Goal: Information Seeking & Learning: Learn about a topic

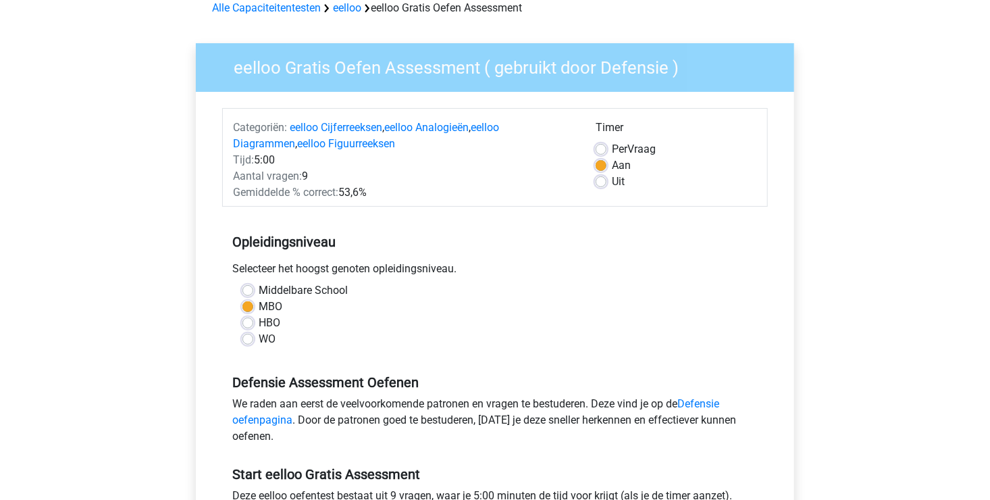
scroll to position [270, 0]
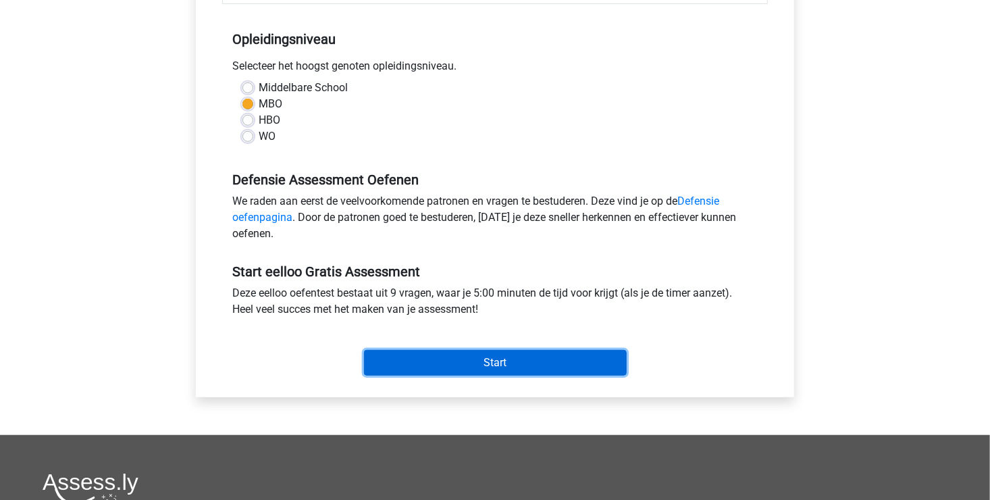
click at [567, 371] on input "Start" at bounding box center [495, 363] width 263 height 26
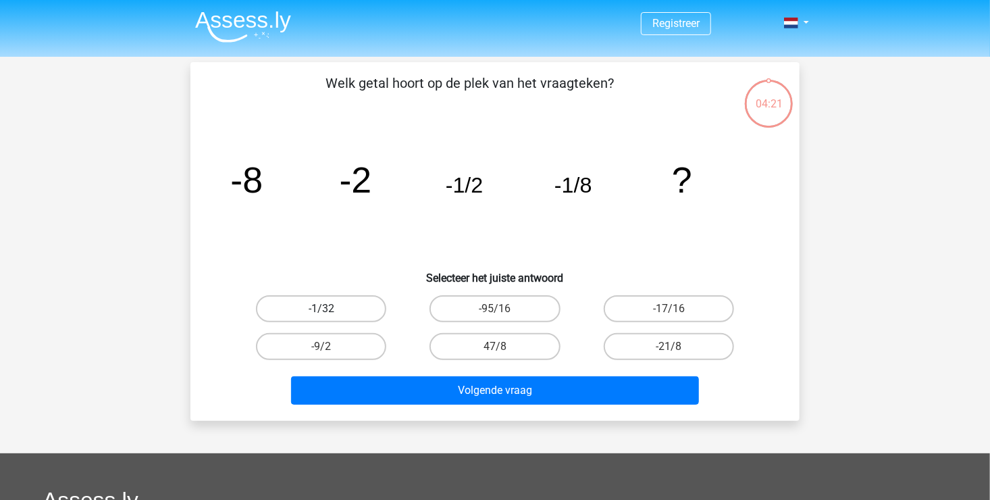
click at [360, 313] on label "-1/32" at bounding box center [321, 308] width 130 height 27
click at [330, 313] on input "-1/32" at bounding box center [325, 312] width 9 height 9
radio input "true"
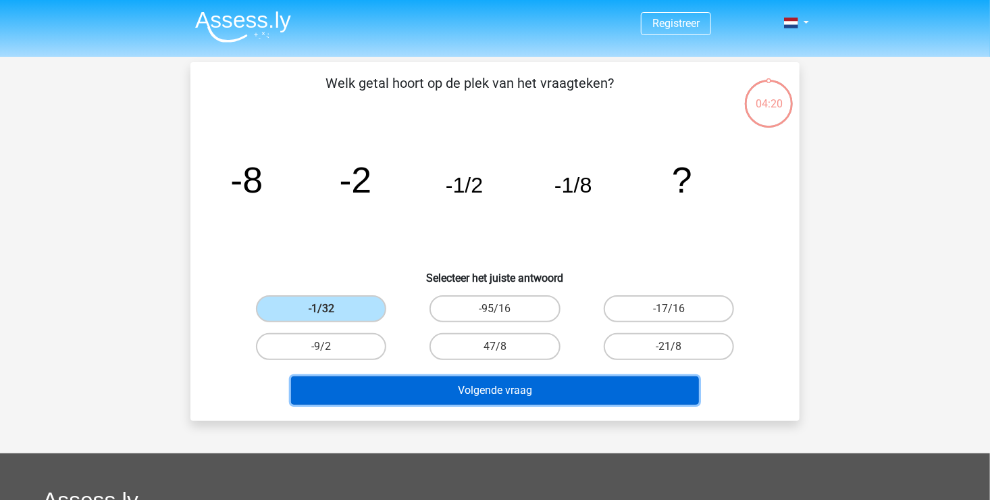
click at [456, 397] on button "Volgende vraag" at bounding box center [495, 390] width 408 height 28
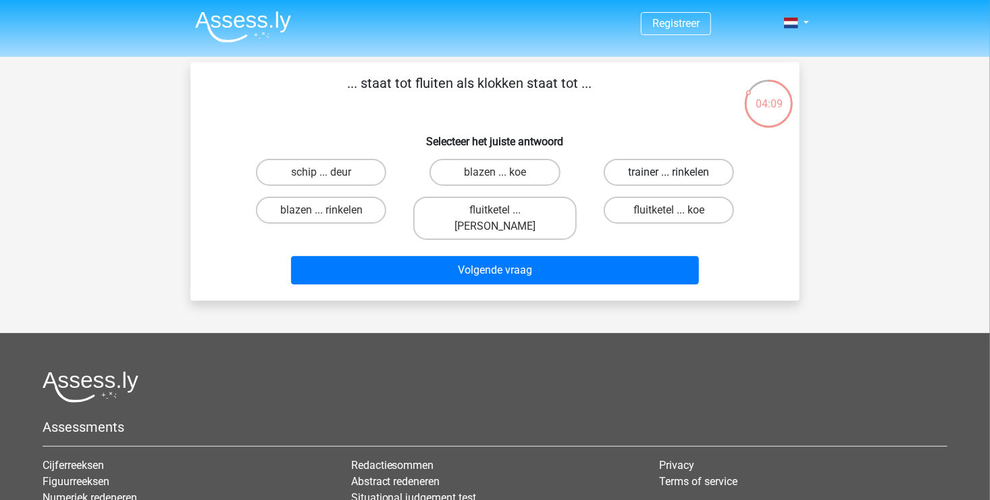
click at [632, 181] on label "trainer ... rinkelen" at bounding box center [668, 172] width 130 height 27
click at [668, 181] on input "trainer ... rinkelen" at bounding box center [672, 176] width 9 height 9
radio input "true"
click at [516, 211] on label "fluitketel ... luiden" at bounding box center [494, 217] width 163 height 43
click at [504, 211] on input "fluitketel ... luiden" at bounding box center [499, 214] width 9 height 9
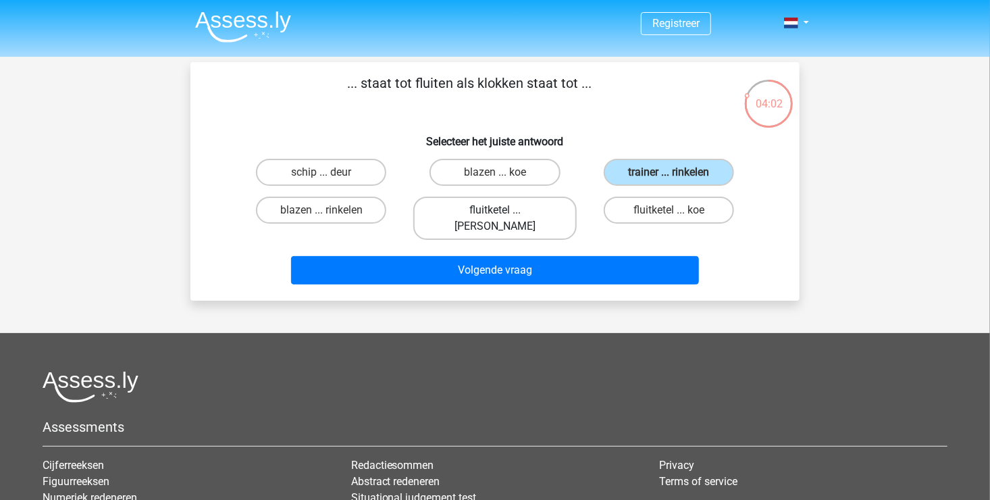
radio input "true"
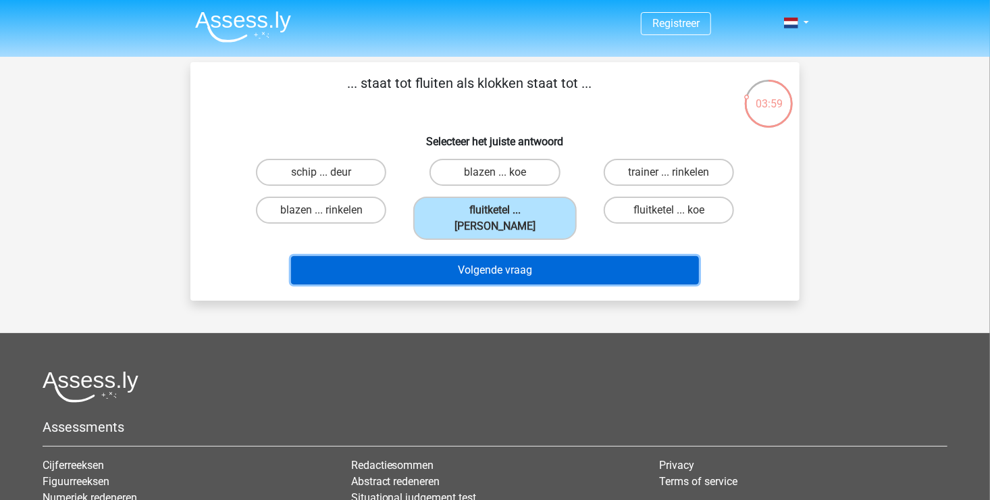
click at [497, 256] on button "Volgende vraag" at bounding box center [495, 270] width 408 height 28
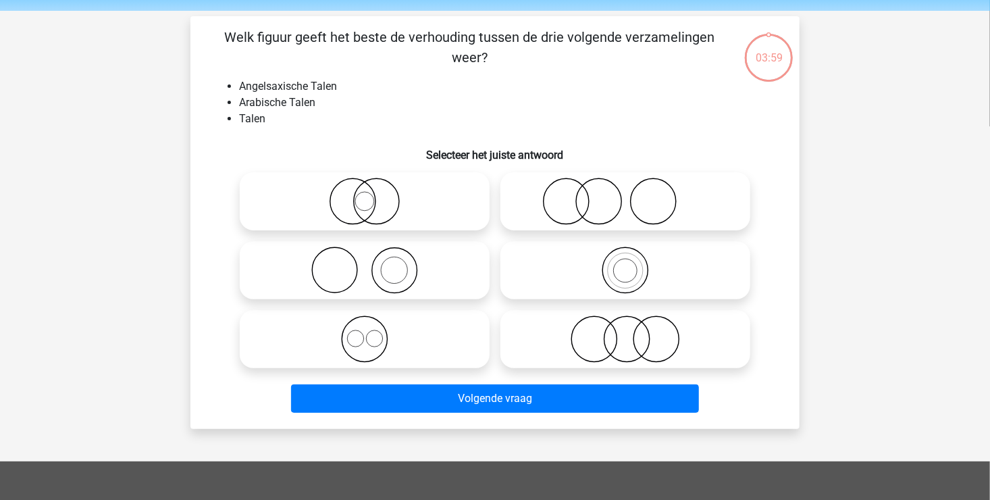
scroll to position [62, 0]
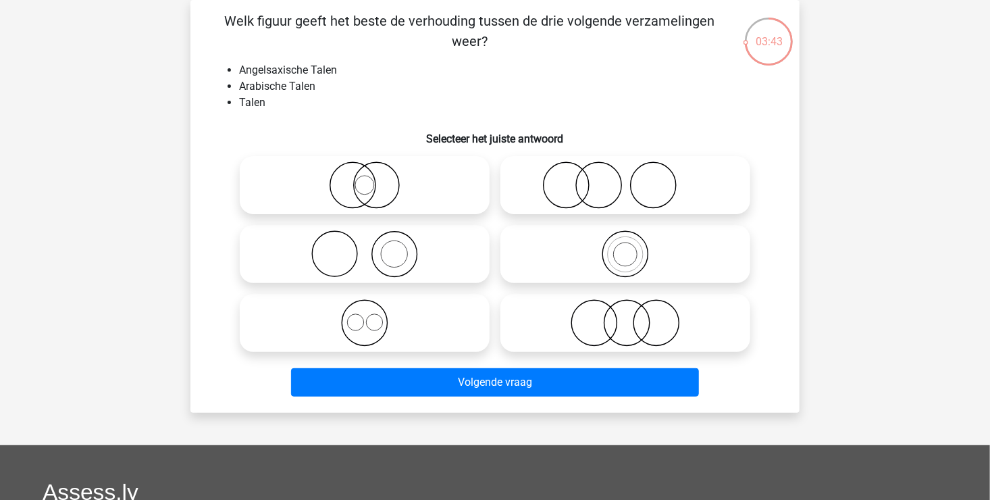
click at [653, 205] on icon at bounding box center [625, 184] width 239 height 47
click at [634, 178] on input "radio" at bounding box center [629, 173] width 9 height 9
radio input "true"
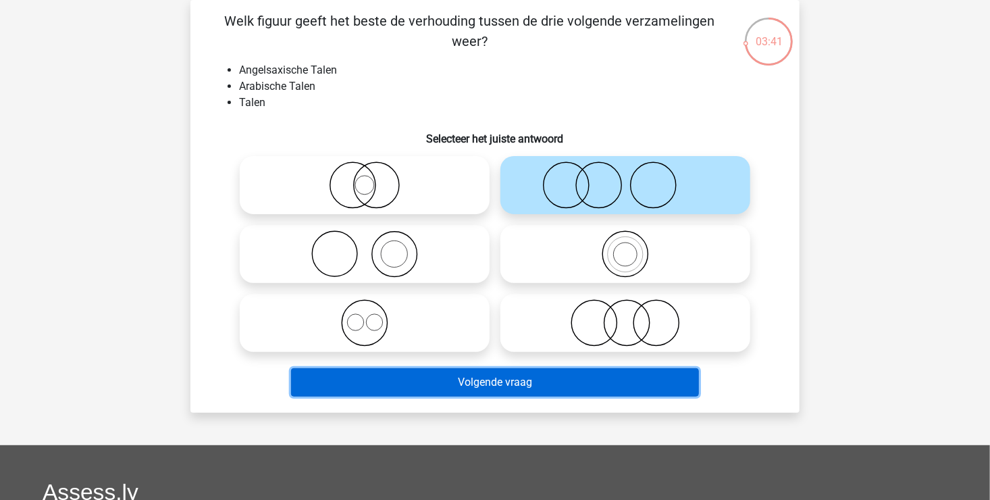
click at [503, 389] on button "Volgende vraag" at bounding box center [495, 382] width 408 height 28
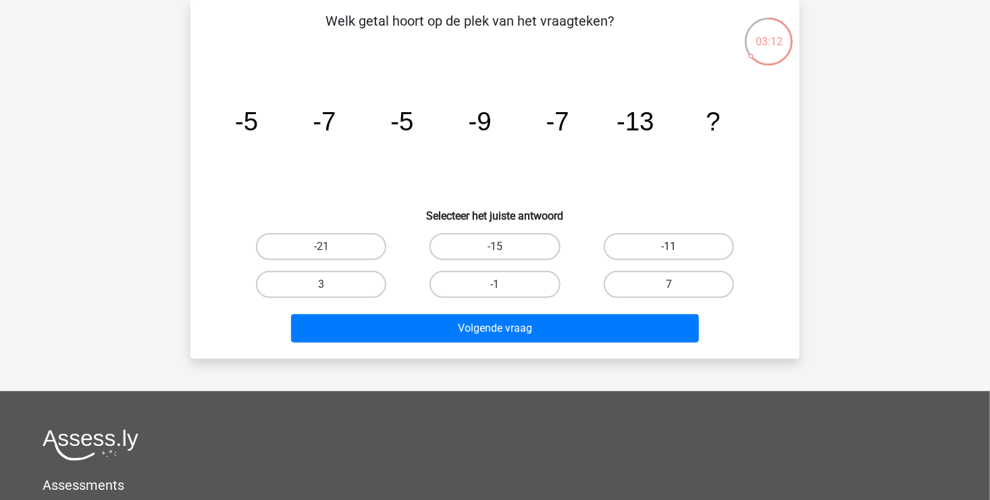
click at [635, 257] on label "-11" at bounding box center [668, 246] width 130 height 27
click at [668, 255] on input "-11" at bounding box center [672, 250] width 9 height 9
radio input "true"
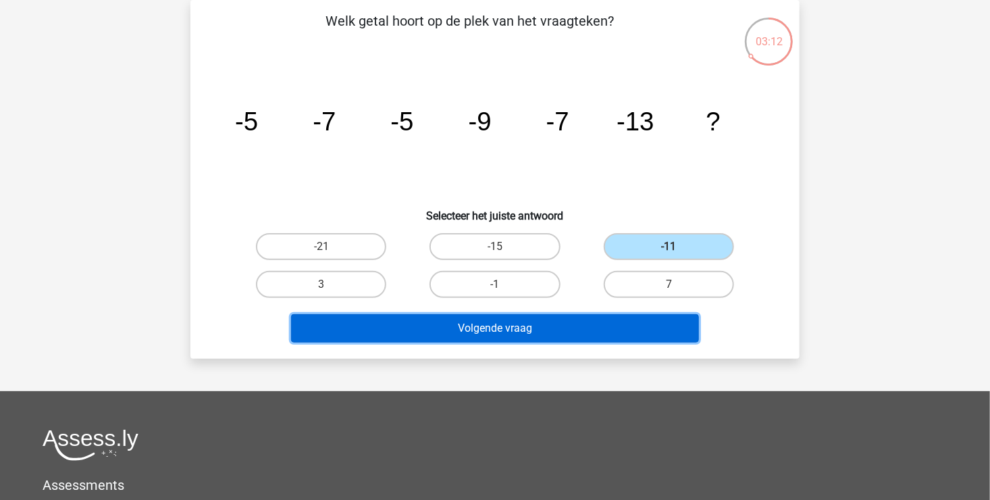
click at [576, 317] on button "Volgende vraag" at bounding box center [495, 328] width 408 height 28
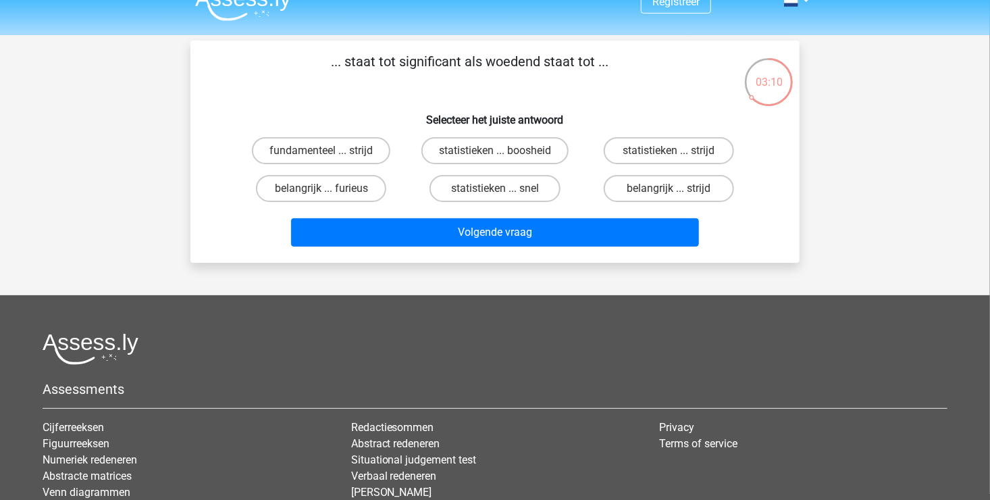
scroll to position [0, 0]
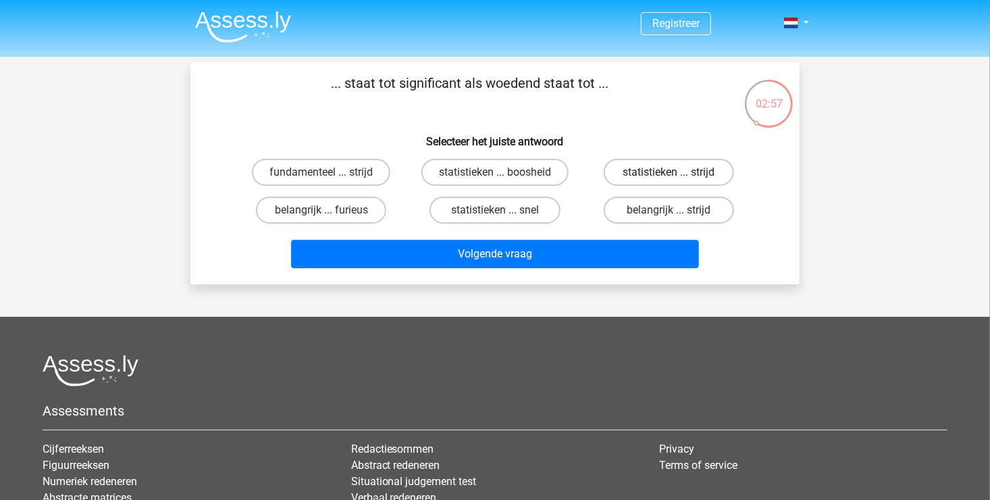
click at [650, 170] on label "statistieken ... strijd" at bounding box center [668, 172] width 130 height 27
click at [668, 172] on input "statistieken ... strijd" at bounding box center [672, 176] width 9 height 9
radio input "true"
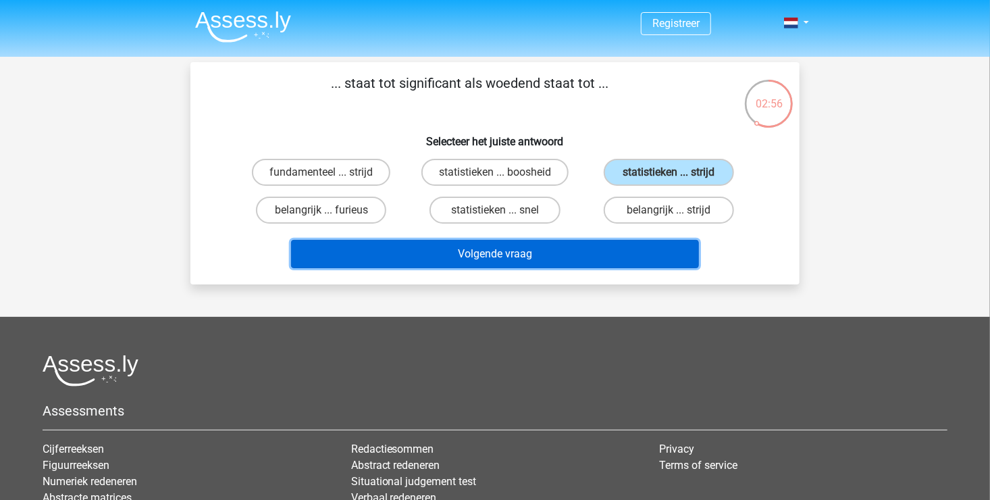
click at [588, 257] on button "Volgende vraag" at bounding box center [495, 254] width 408 height 28
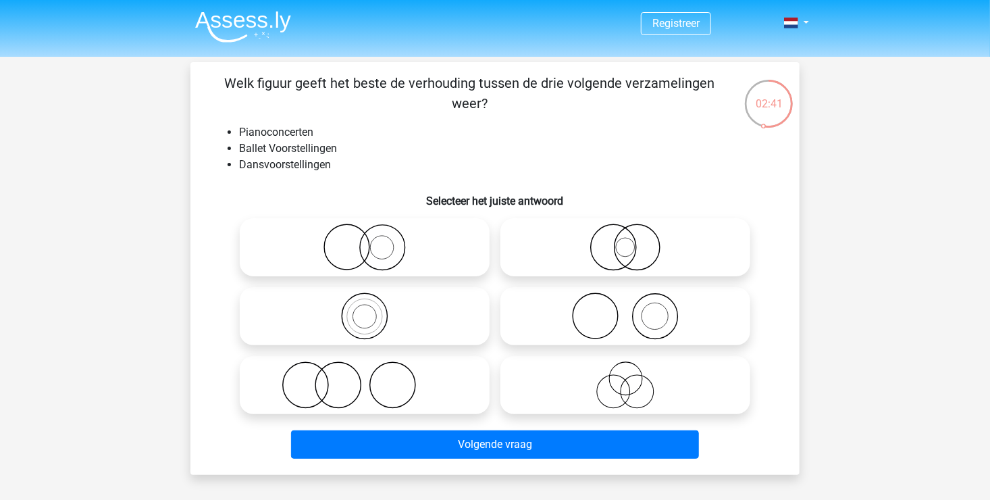
click at [385, 335] on icon at bounding box center [364, 315] width 239 height 47
click at [373, 309] on input "radio" at bounding box center [369, 304] width 9 height 9
radio input "true"
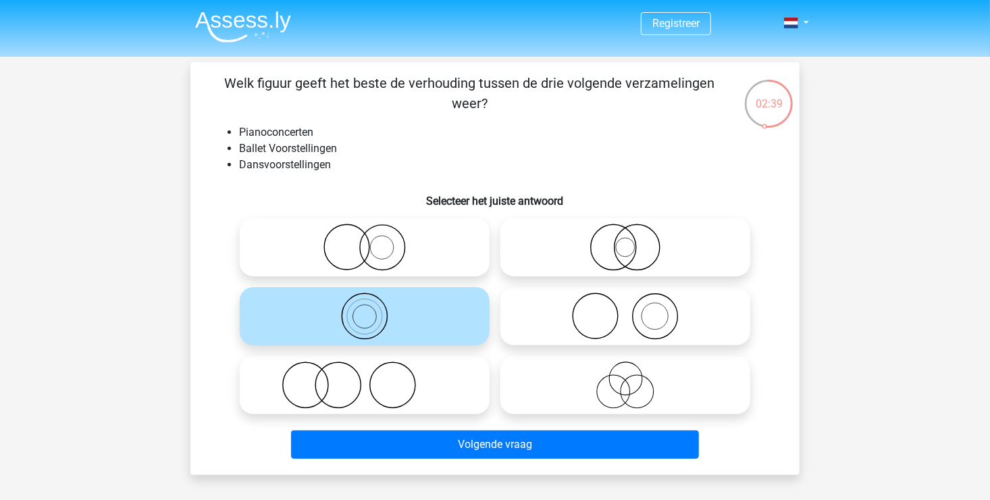
click at [578, 394] on icon at bounding box center [625, 384] width 239 height 47
click at [625, 378] on input "radio" at bounding box center [629, 373] width 9 height 9
radio input "true"
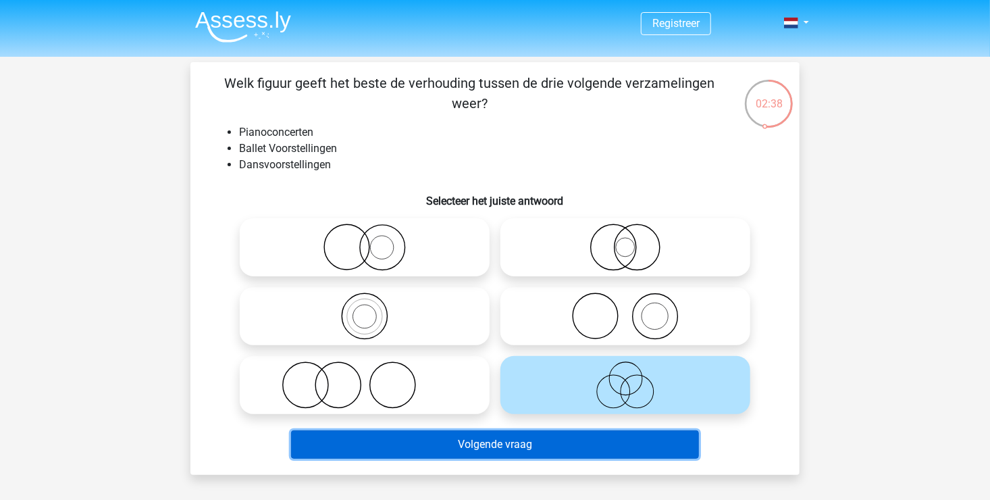
click at [557, 440] on button "Volgende vraag" at bounding box center [495, 444] width 408 height 28
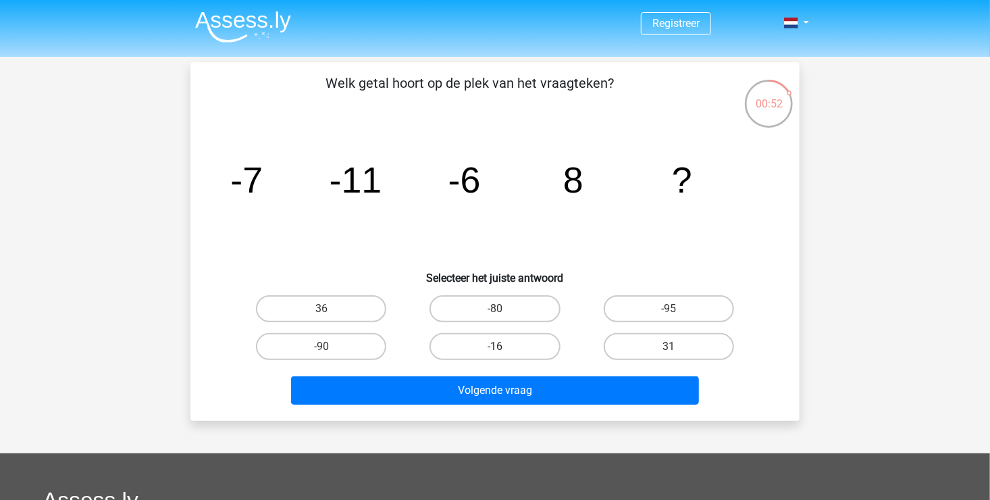
click at [535, 347] on label "-16" at bounding box center [494, 346] width 130 height 27
click at [504, 347] on input "-16" at bounding box center [499, 350] width 9 height 9
radio input "true"
click at [535, 374] on div "Volgende vraag" at bounding box center [495, 387] width 566 height 45
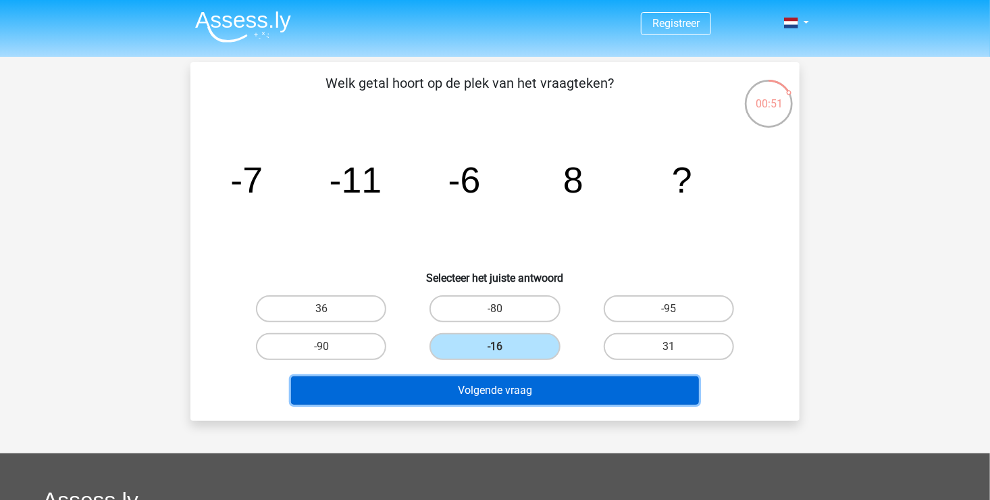
click at [533, 379] on button "Volgende vraag" at bounding box center [495, 390] width 408 height 28
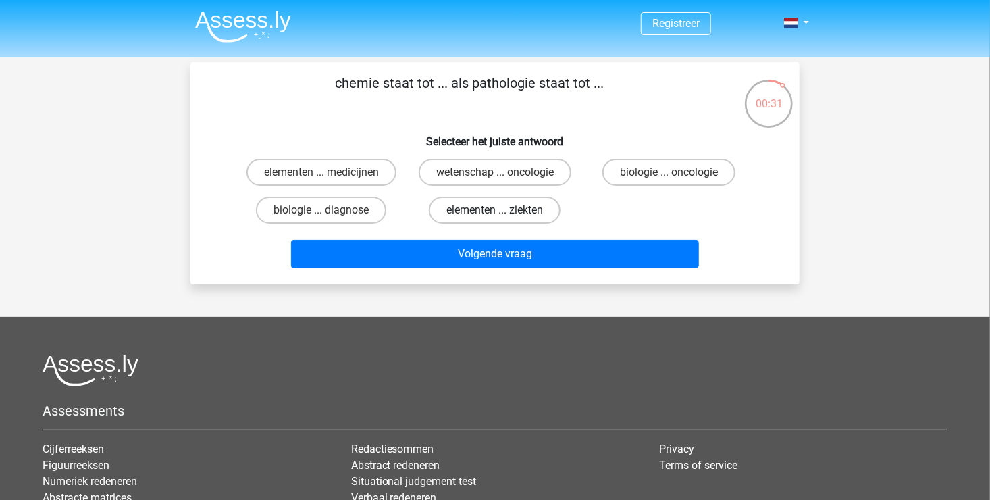
click at [497, 205] on label "elementen ... ziekten" at bounding box center [495, 209] width 132 height 27
click at [497, 210] on input "elementen ... ziekten" at bounding box center [499, 214] width 9 height 9
radio input "true"
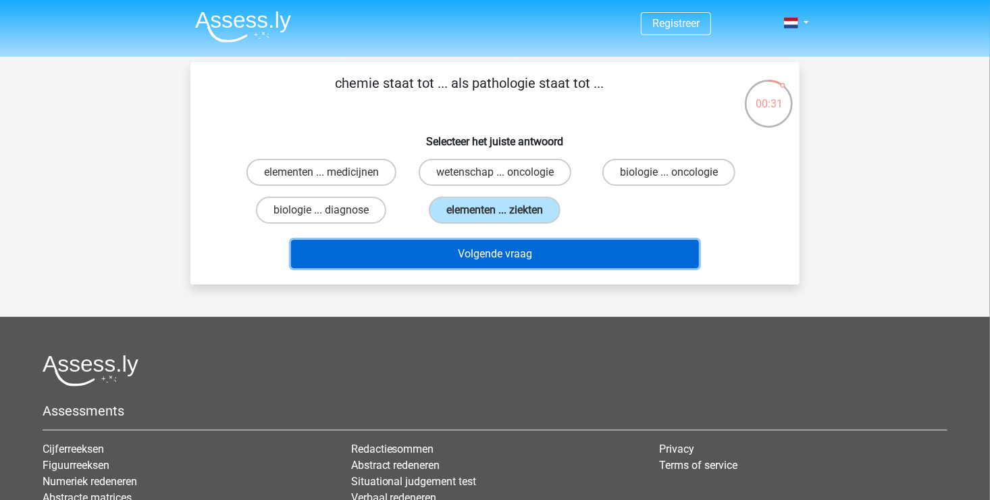
click at [489, 240] on button "Volgende vraag" at bounding box center [495, 254] width 408 height 28
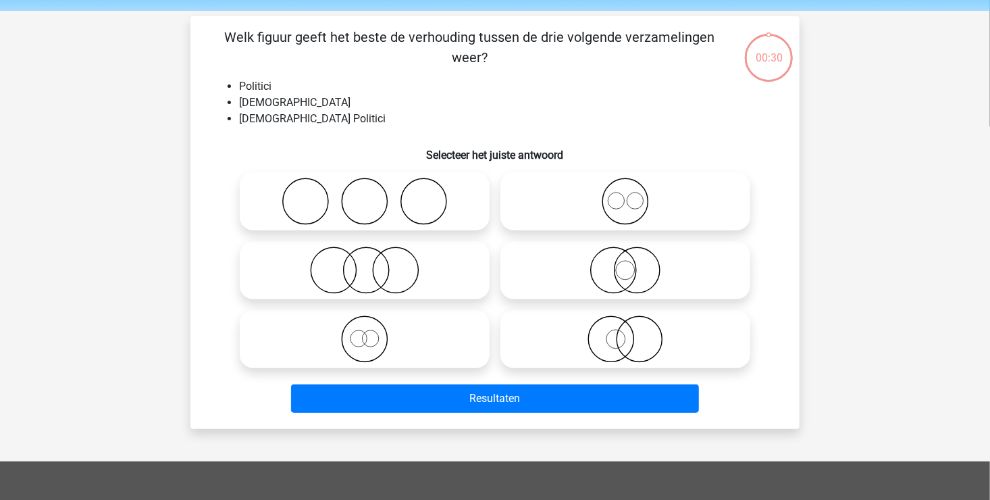
scroll to position [62, 0]
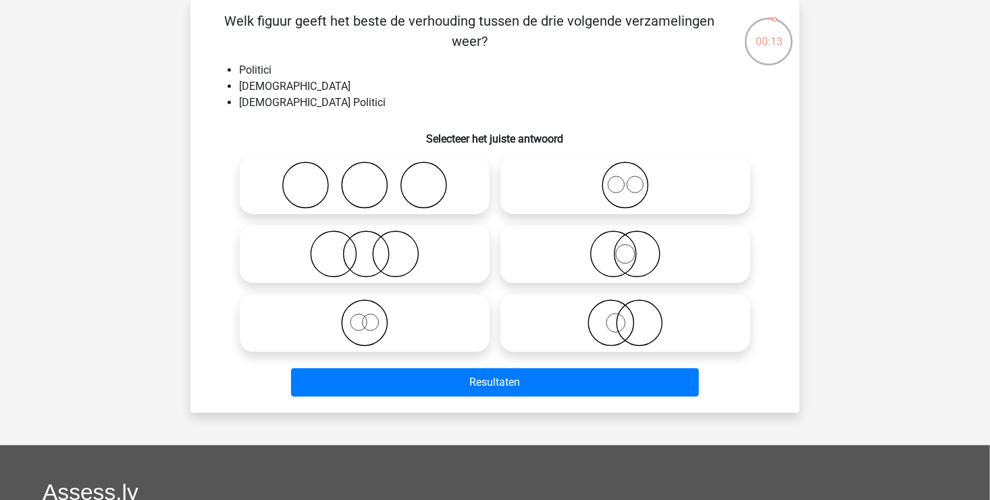
click at [605, 253] on icon at bounding box center [625, 253] width 239 height 47
click at [625, 247] on input "radio" at bounding box center [629, 242] width 9 height 9
radio input "true"
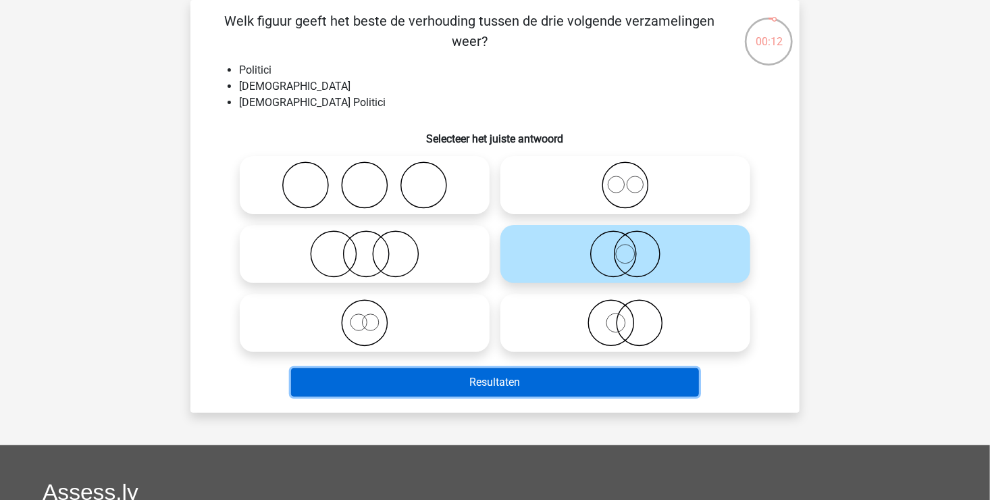
click at [510, 386] on button "Resultaten" at bounding box center [495, 382] width 408 height 28
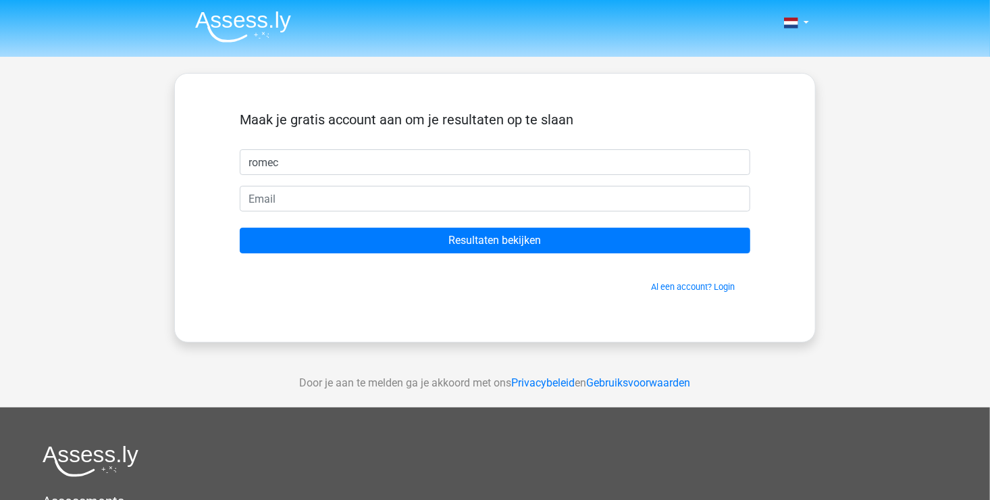
type input "romec"
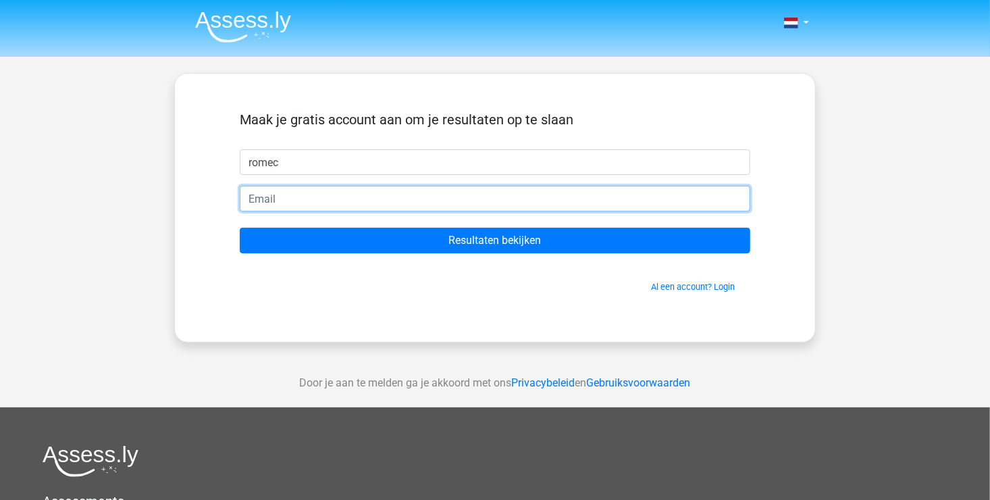
click at [390, 198] on input "email" at bounding box center [495, 199] width 510 height 26
type input "romec2@outlook.com"
click at [240, 227] on input "Resultaten bekijken" at bounding box center [495, 240] width 510 height 26
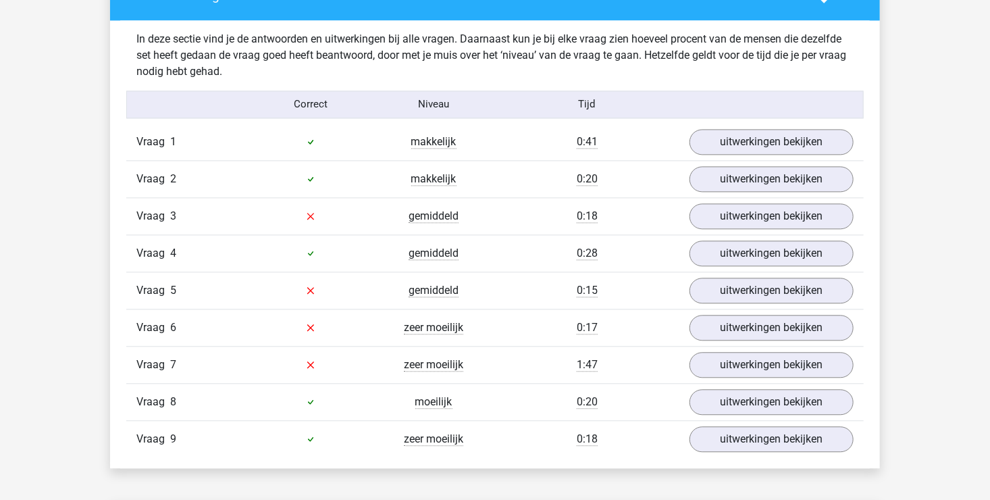
scroll to position [1418, 0]
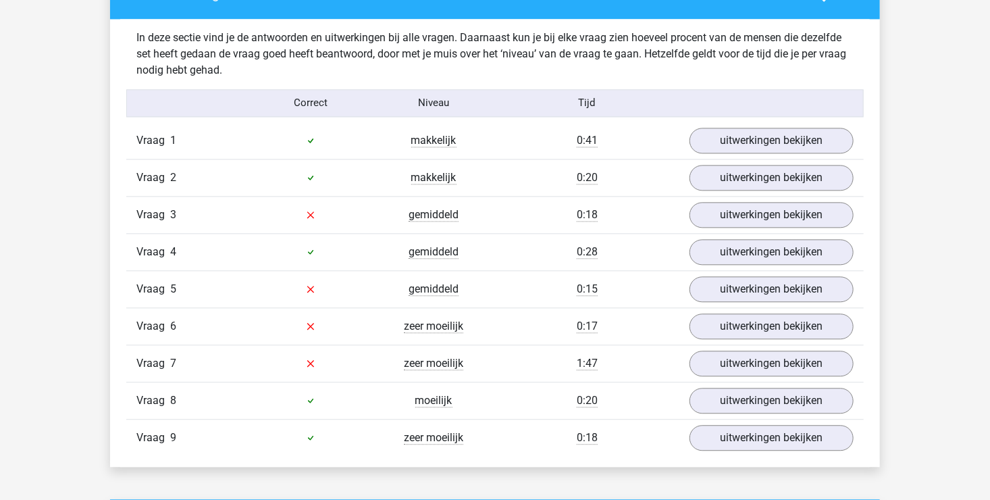
click at [657, 218] on div "0:18" at bounding box center [587, 215] width 184 height 16
click at [755, 213] on link "uitwerkingen bekijken" at bounding box center [771, 215] width 188 height 30
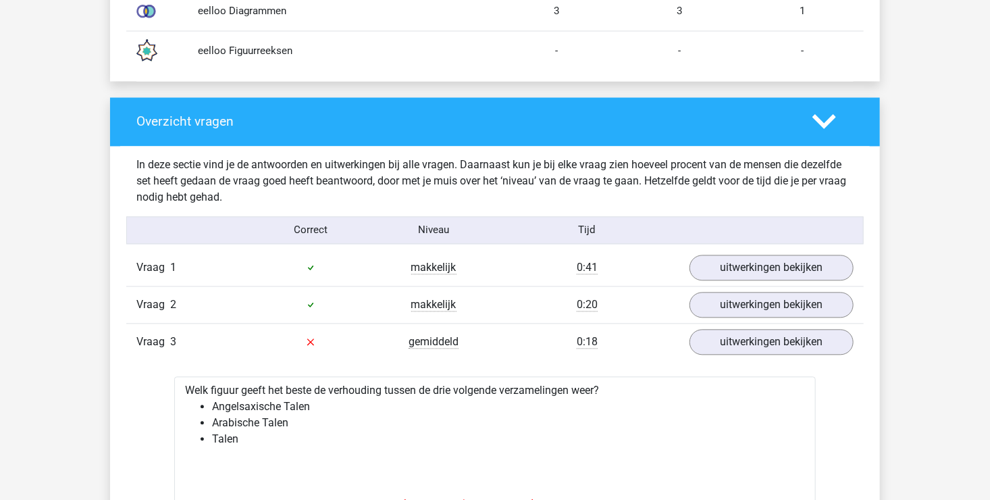
scroll to position [1283, 0]
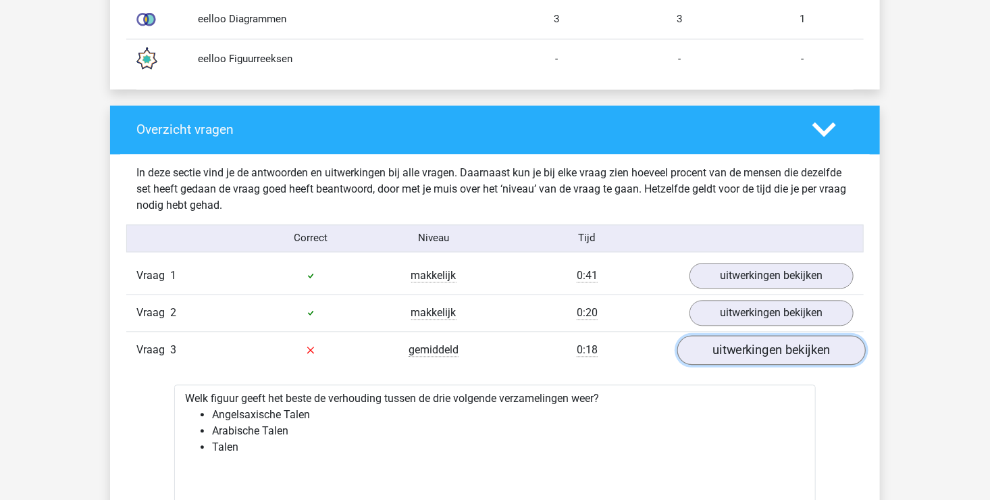
click at [762, 349] on link "uitwerkingen bekijken" at bounding box center [771, 350] width 188 height 30
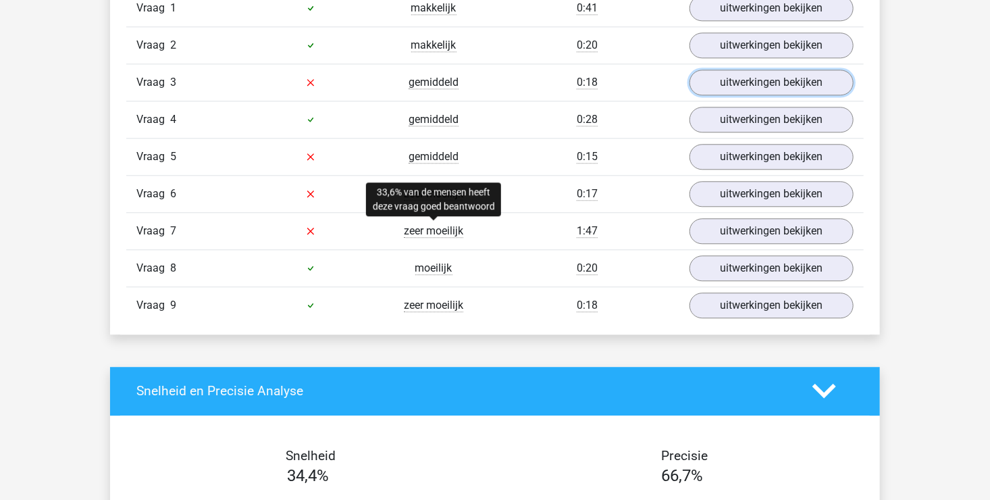
scroll to position [1553, 0]
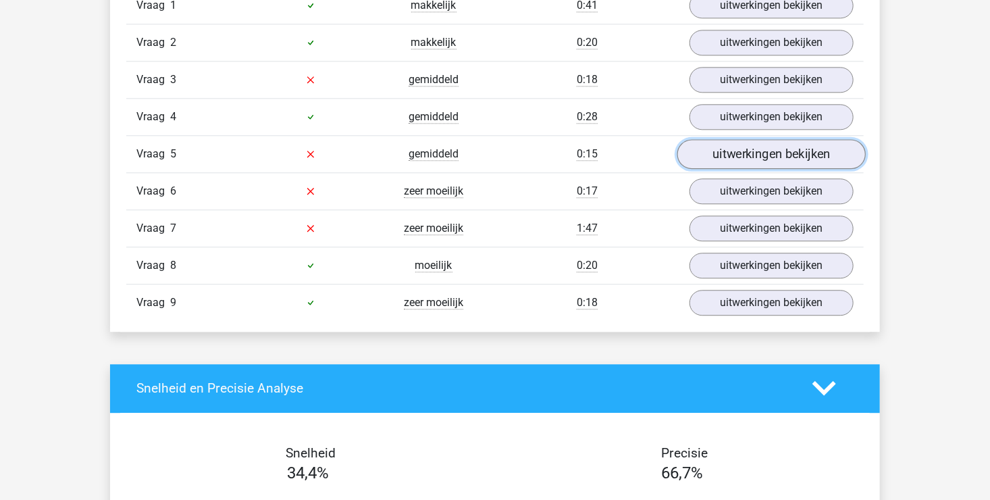
click at [770, 156] on link "uitwerkingen bekijken" at bounding box center [771, 154] width 188 height 30
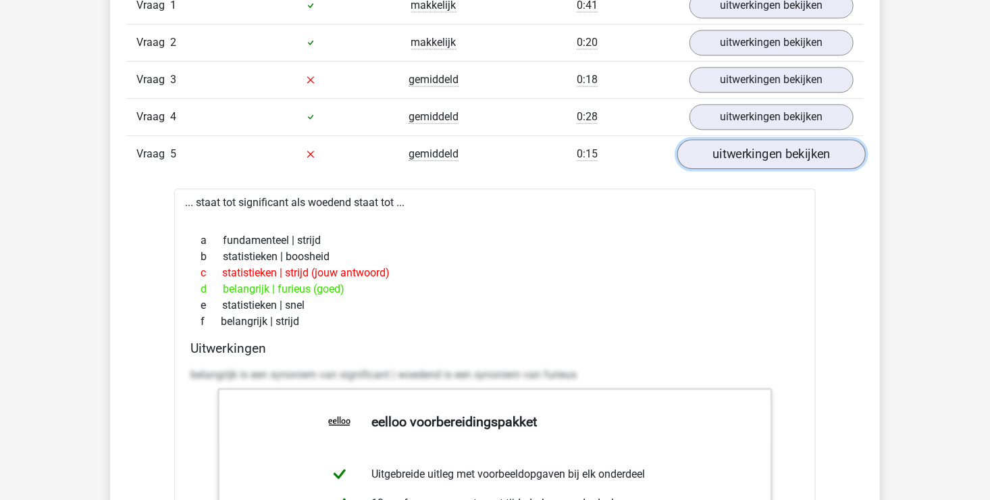
click at [769, 140] on link "uitwerkingen bekijken" at bounding box center [771, 154] width 188 height 30
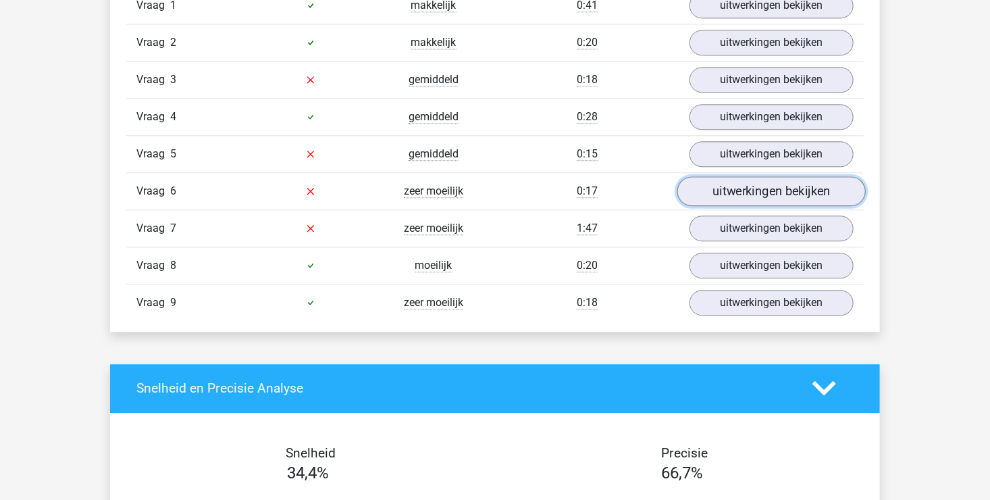
click at [721, 184] on link "uitwerkingen bekijken" at bounding box center [771, 191] width 188 height 30
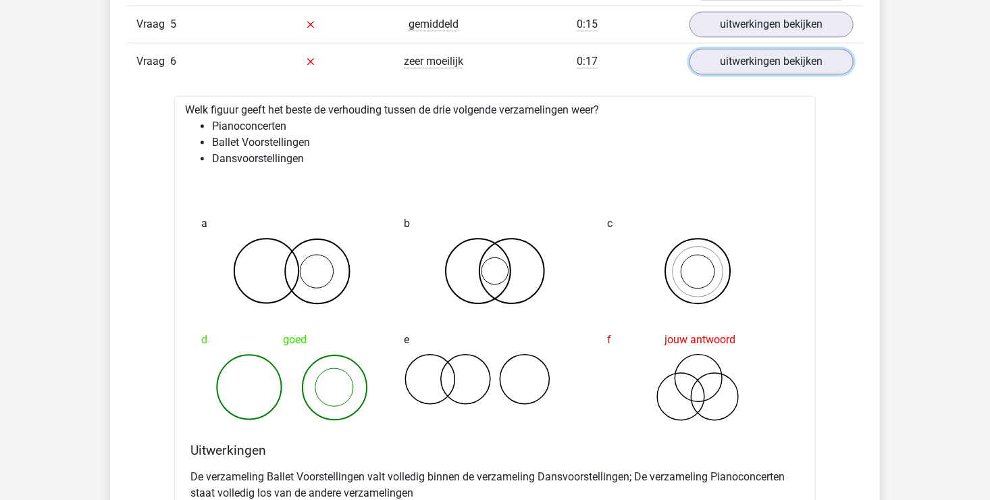
scroll to position [1688, 0]
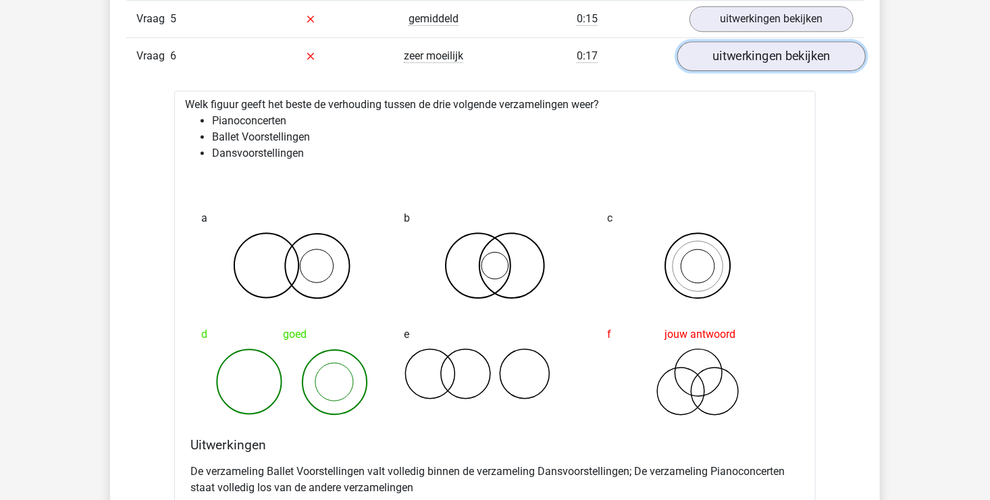
click at [736, 63] on link "uitwerkingen bekijken" at bounding box center [771, 56] width 188 height 30
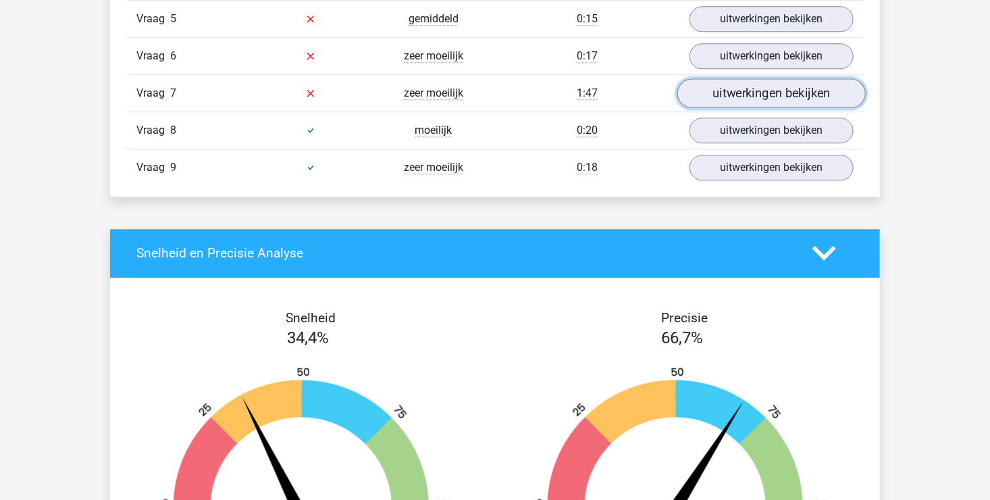
click at [722, 93] on link "uitwerkingen bekijken" at bounding box center [771, 93] width 188 height 30
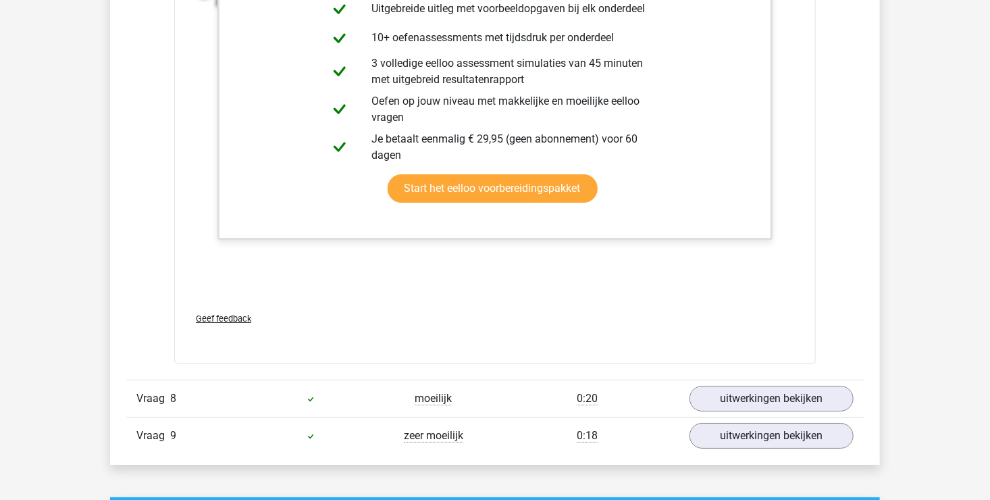
scroll to position [2363, 0]
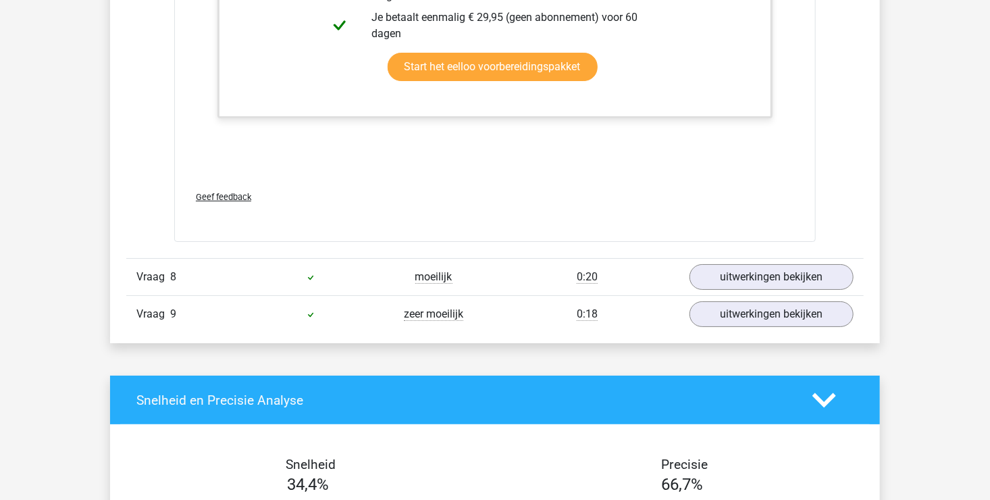
click at [352, 316] on div at bounding box center [310, 314] width 123 height 16
click at [422, 315] on span "zeer moeilijk" at bounding box center [433, 314] width 59 height 14
click at [754, 304] on link "uitwerkingen bekijken" at bounding box center [771, 314] width 188 height 30
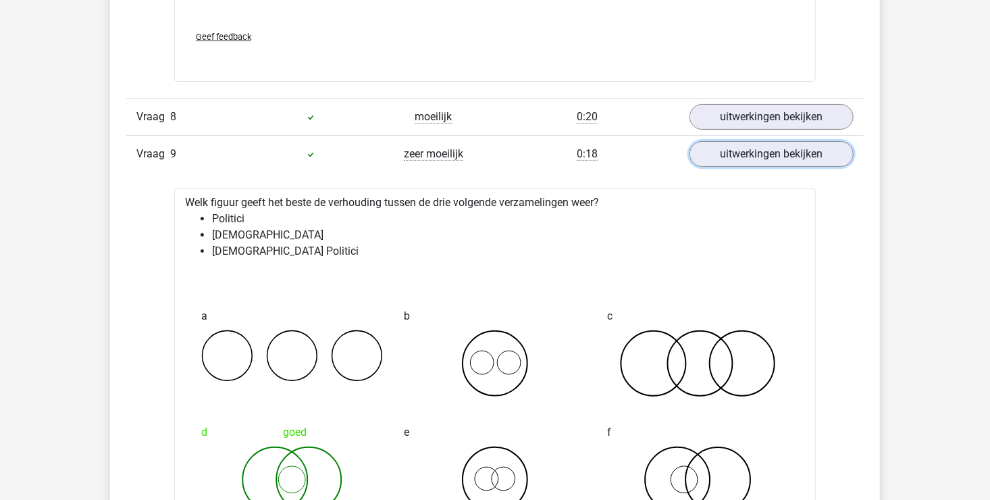
scroll to position [2633, 0]
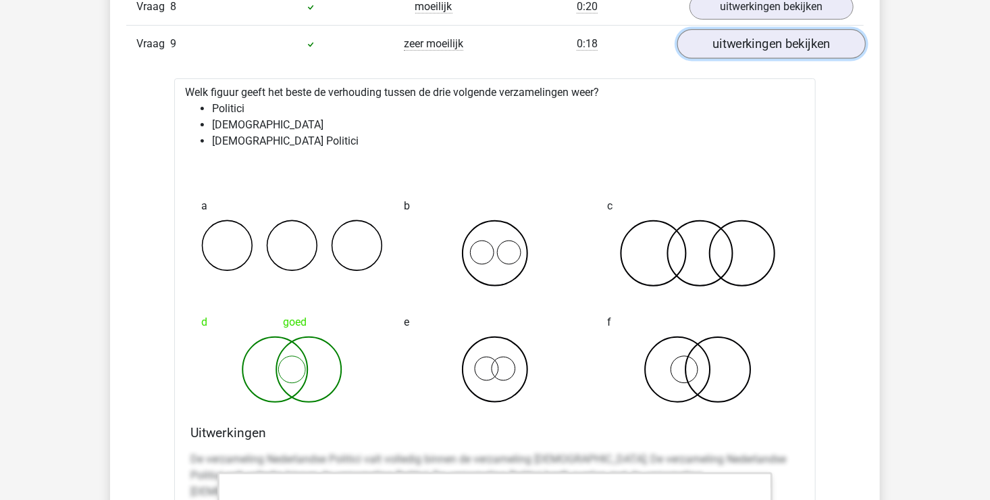
click at [732, 38] on link "uitwerkingen bekijken" at bounding box center [771, 44] width 188 height 30
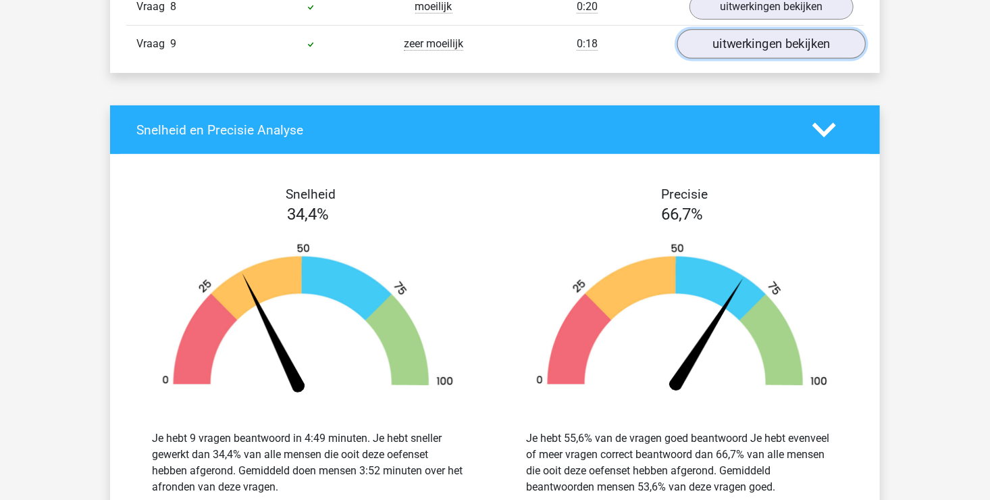
click at [751, 49] on link "uitwerkingen bekijken" at bounding box center [771, 44] width 188 height 30
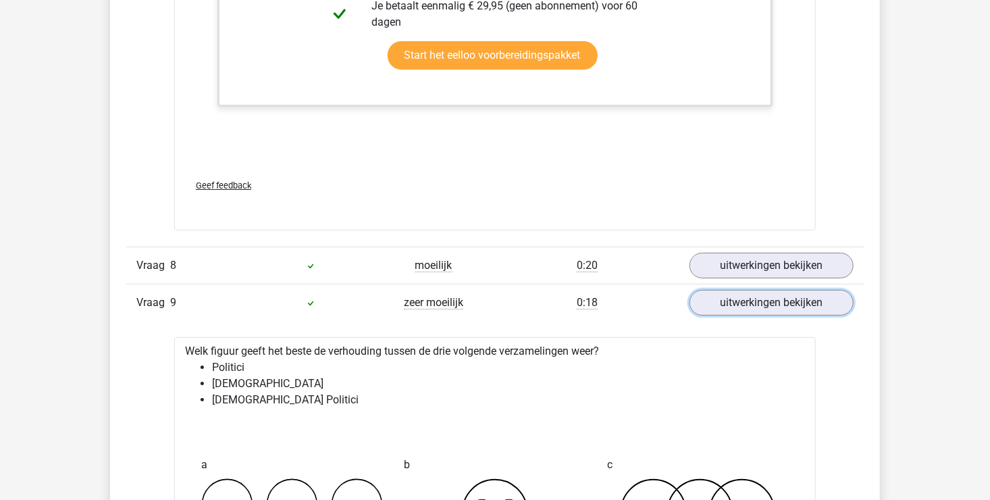
scroll to position [2363, 0]
